Goal: Transaction & Acquisition: Purchase product/service

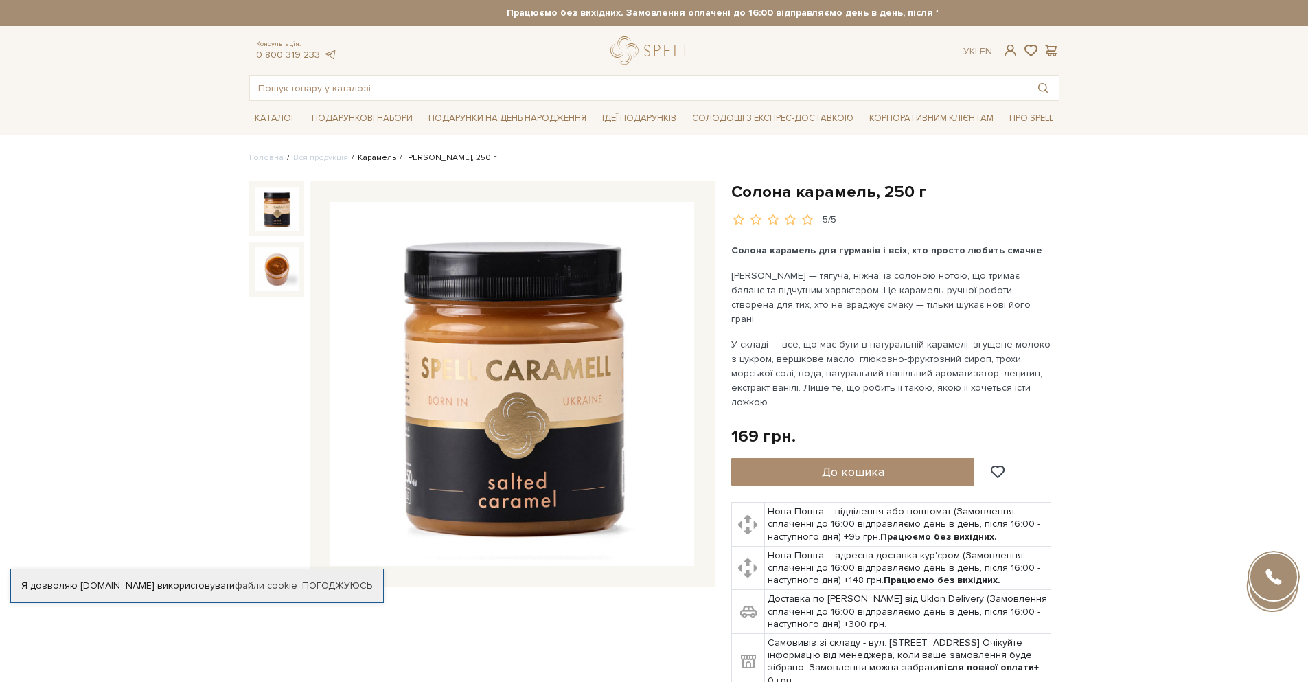
click at [368, 159] on link "Карамель" at bounding box center [377, 157] width 38 height 10
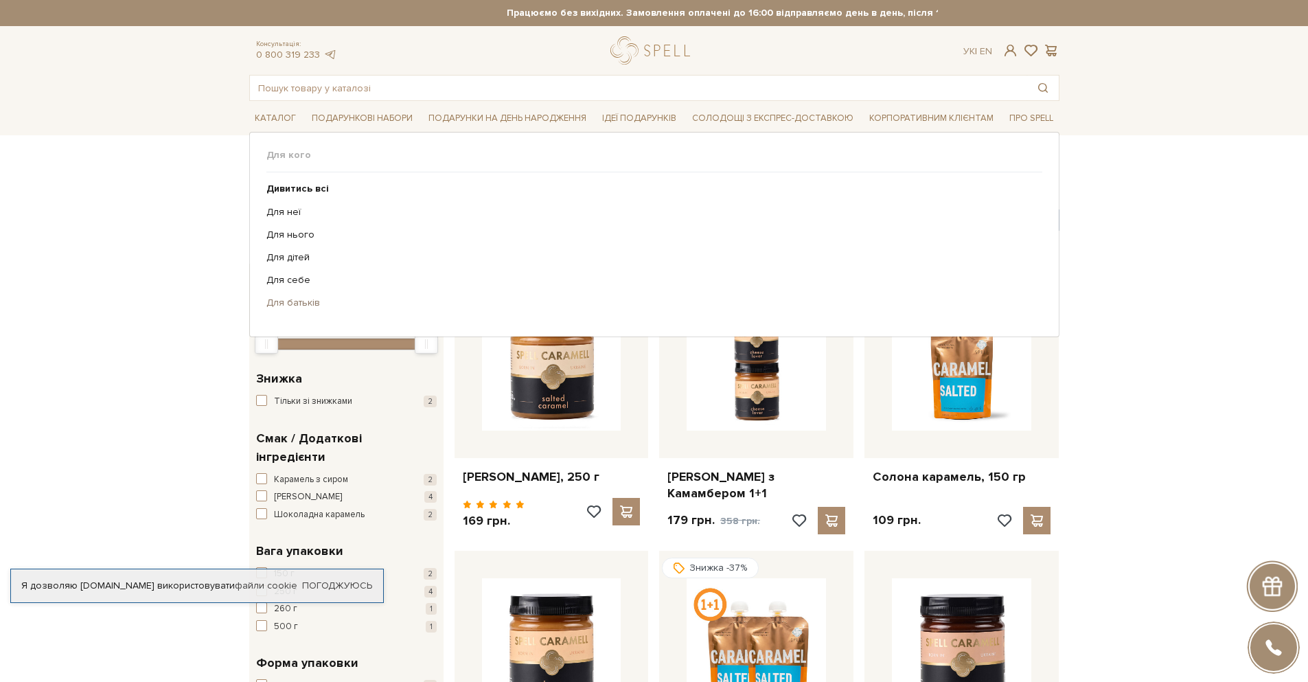
click at [281, 304] on link "Для батьків" at bounding box center [649, 303] width 766 height 12
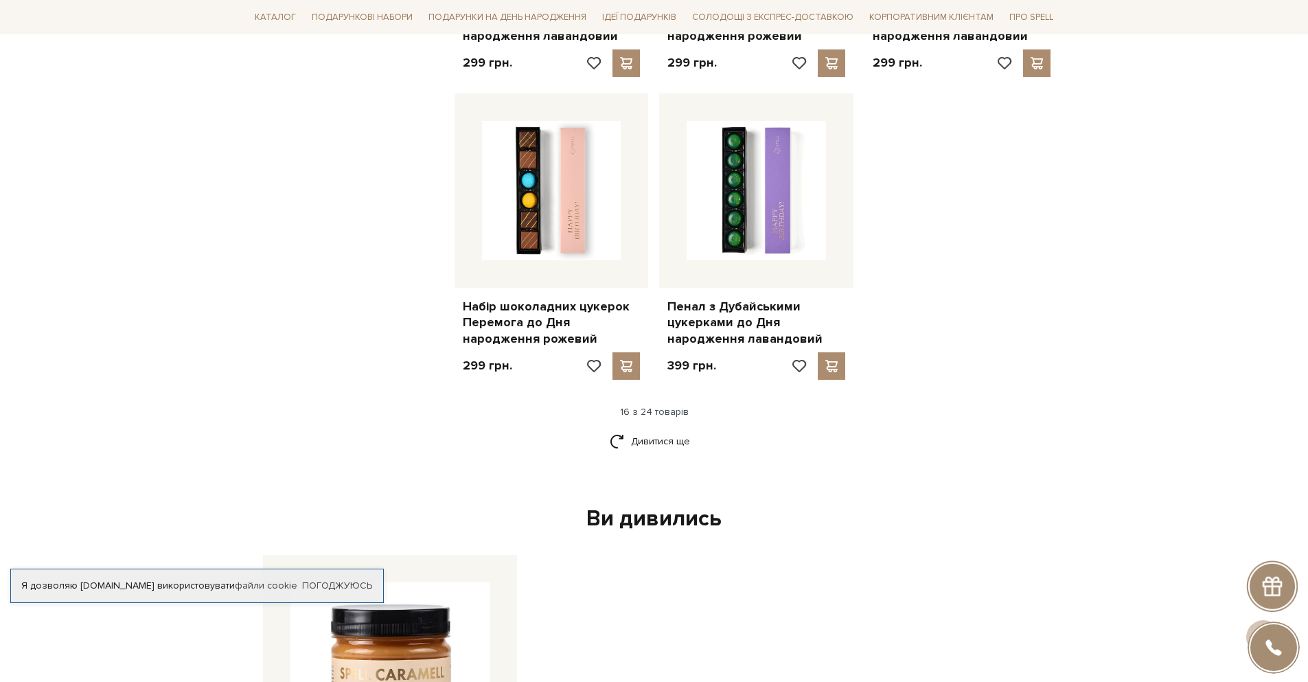
scroll to position [1813, 0]
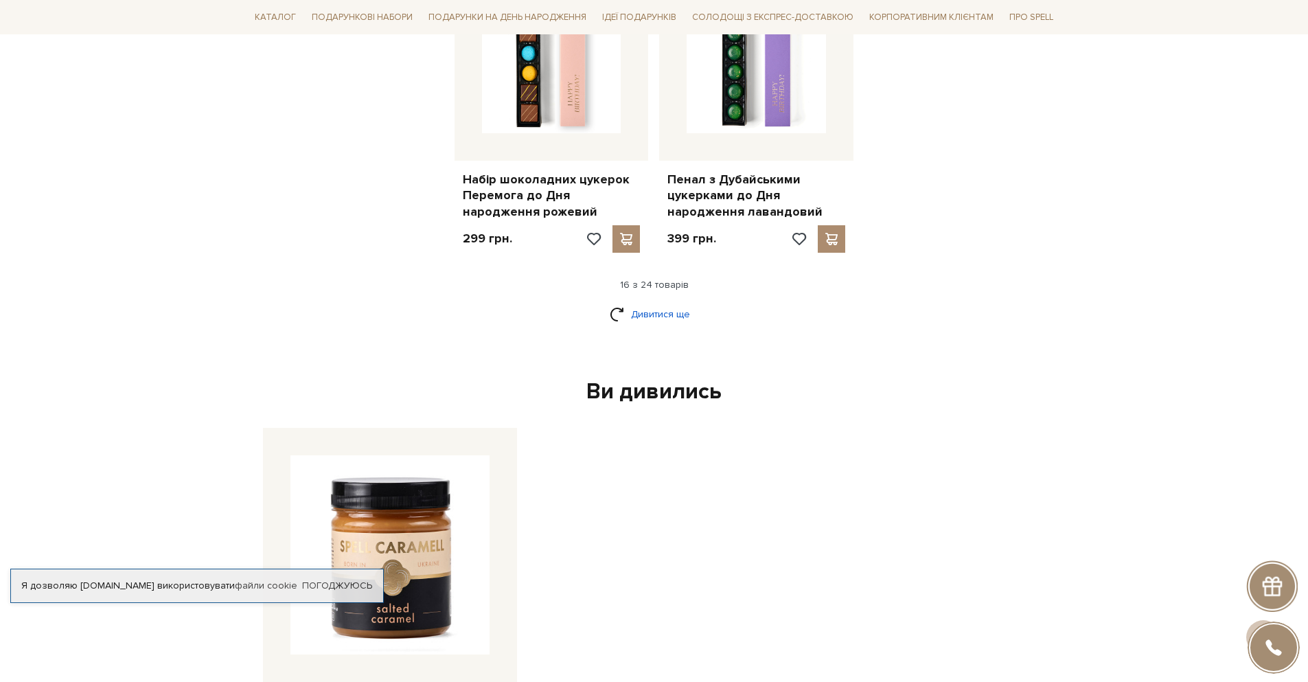
click at [666, 302] on link "Дивитися ще" at bounding box center [654, 314] width 89 height 24
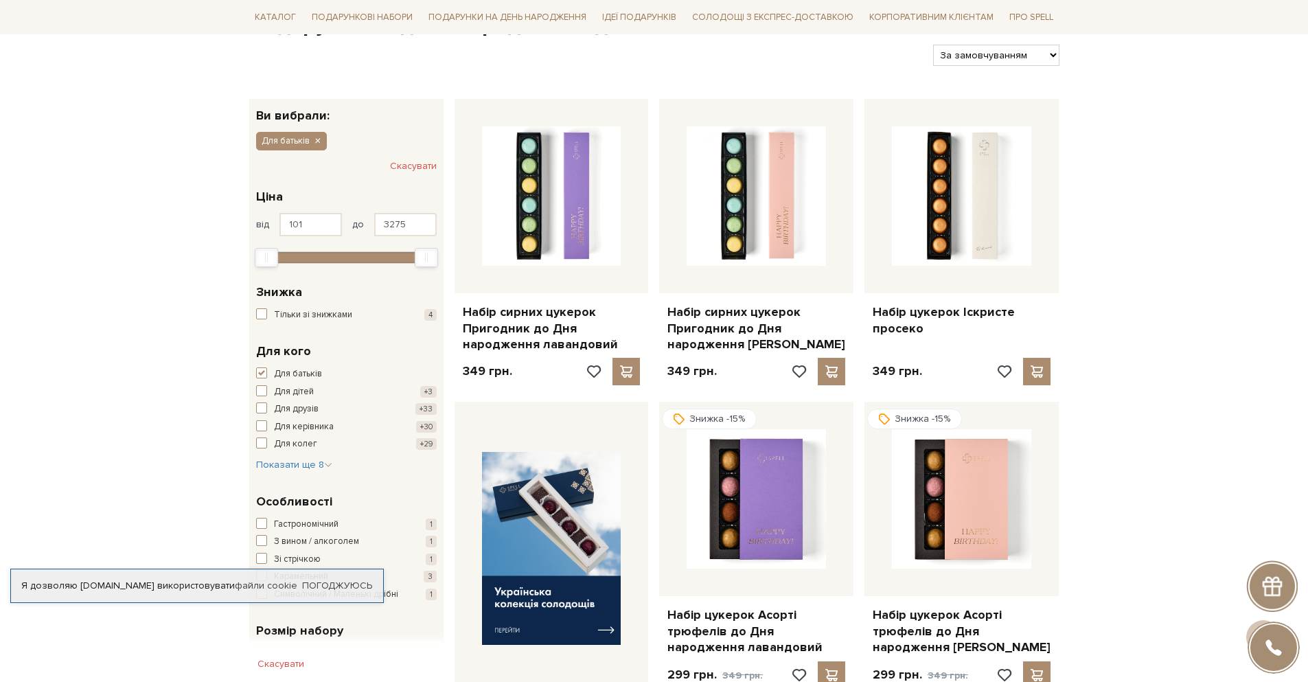
scroll to position [0, 0]
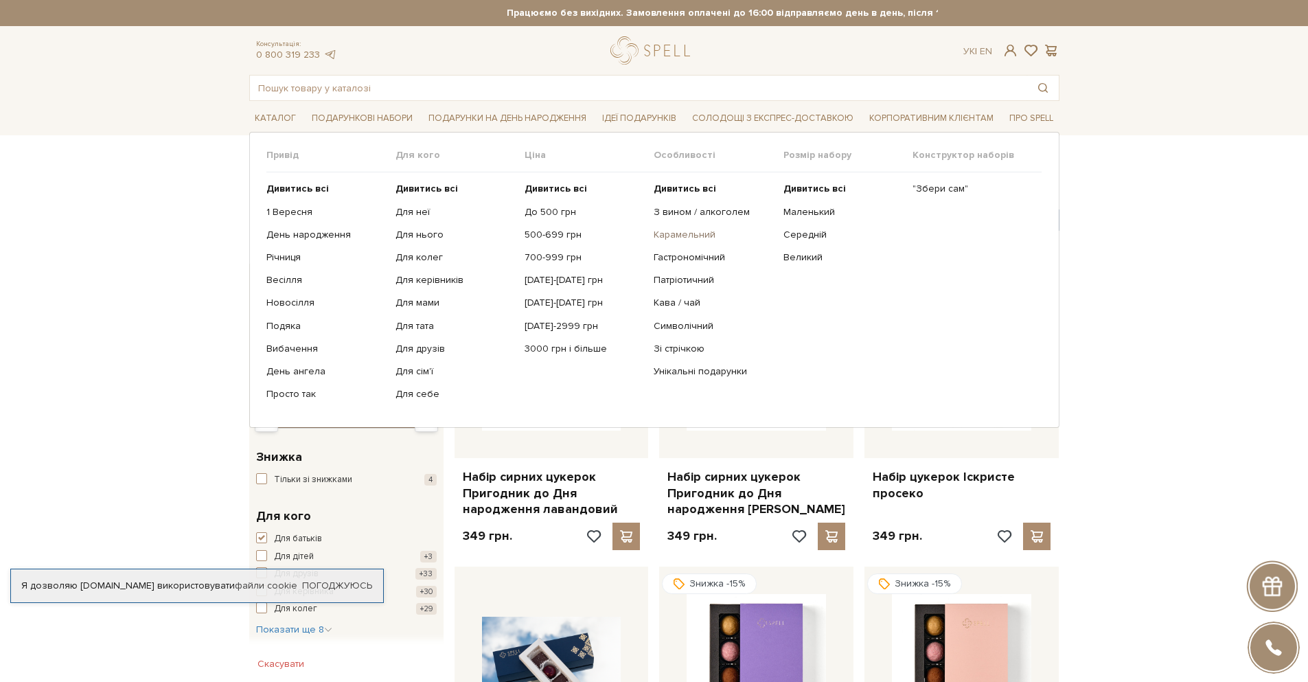
click at [661, 233] on link "Карамельний" at bounding box center [713, 235] width 119 height 12
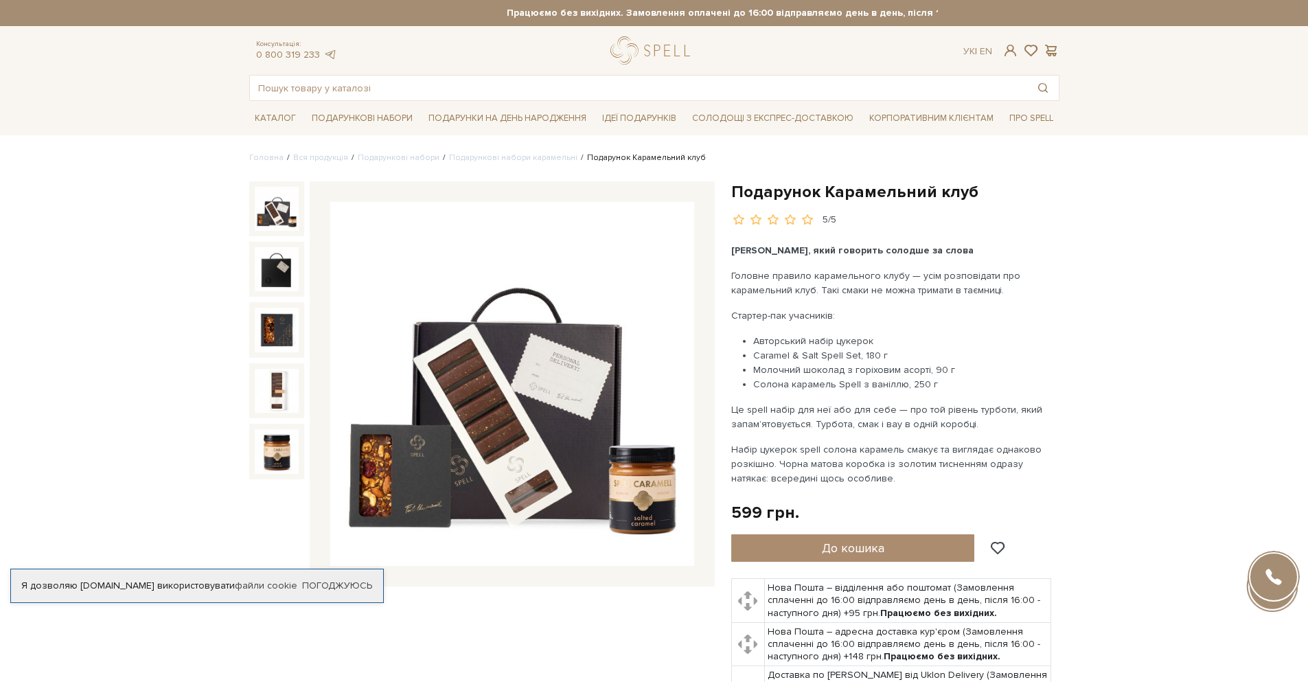
drag, startPoint x: 753, startPoint y: 353, endPoint x: 890, endPoint y: 357, distance: 137.4
click at [890, 357] on li "Caramel & Salt Spell Set, 180 г" at bounding box center [903, 355] width 300 height 14
